Goal: Information Seeking & Learning: Learn about a topic

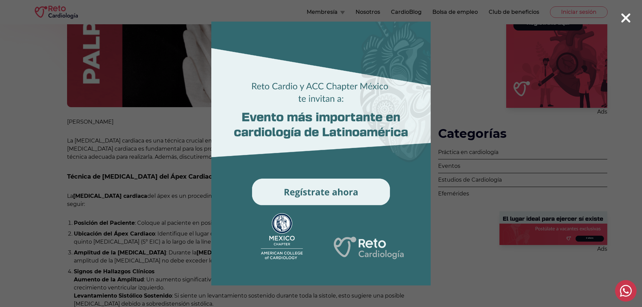
scroll to position [236, 0]
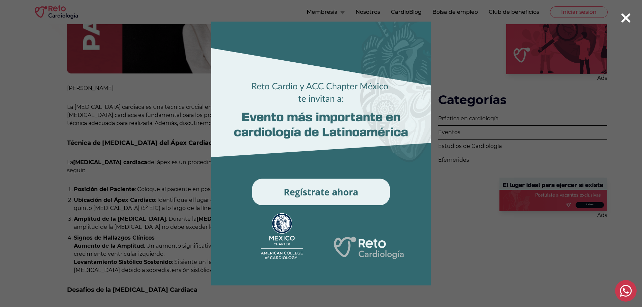
click at [625, 19] on icon at bounding box center [625, 17] width 9 height 9
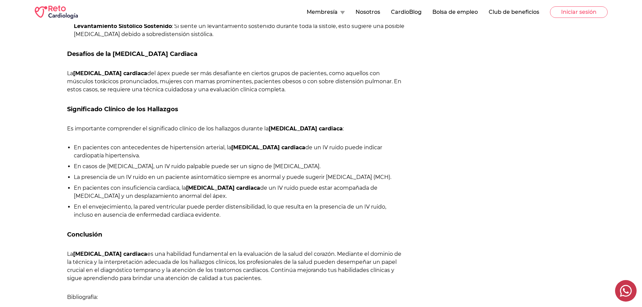
scroll to position [505, 0]
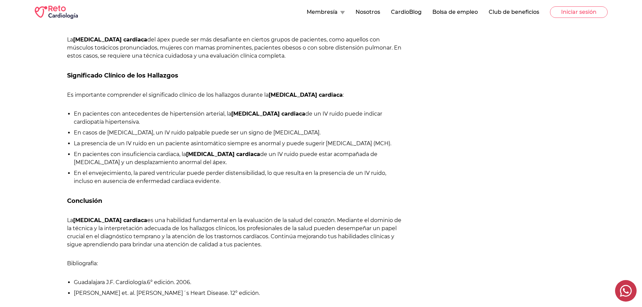
click at [104, 232] on p "La [MEDICAL_DATA] cardiaca es una habilidad fundamental en la evaluación de la …" at bounding box center [236, 232] width 339 height 32
click at [67, 220] on p "La [MEDICAL_DATA] cardiaca es una habilidad fundamental en la evaluación de la …" at bounding box center [236, 232] width 339 height 32
click at [137, 204] on h2 "Conclusión" at bounding box center [236, 200] width 339 height 9
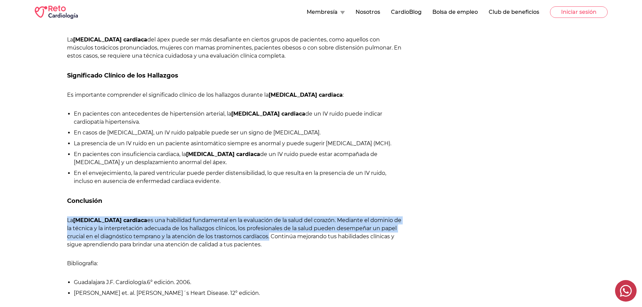
drag, startPoint x: 67, startPoint y: 221, endPoint x: 269, endPoint y: 236, distance: 202.7
click at [269, 236] on p "La [MEDICAL_DATA] cardiaca es una habilidad fundamental en la evaluación de la …" at bounding box center [236, 232] width 339 height 32
copy p "La [MEDICAL_DATA] cardiaca es una habilidad fundamental en la evaluación de la …"
